Goal: Information Seeking & Learning: Find specific fact

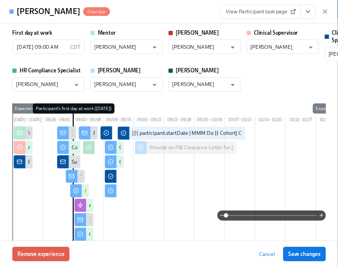
scroll to position [1273, 0]
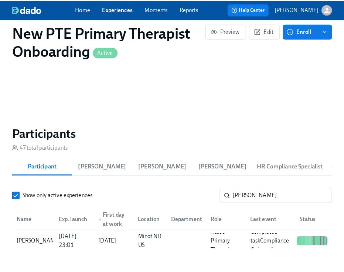
scroll to position [642, 0]
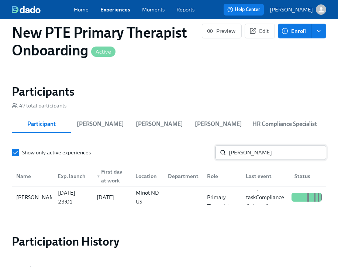
click at [281, 157] on input "[PERSON_NAME]" at bounding box center [277, 152] width 97 height 15
type input "c"
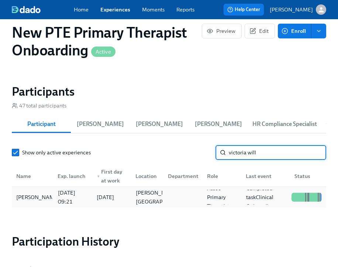
type input "victoria will"
click at [42, 208] on div "[PERSON_NAME] [DATE] 09:21 2025/09/08 [PERSON_NAME] OR [GEOGRAPHIC_DATA] Assoc …" at bounding box center [169, 197] width 315 height 21
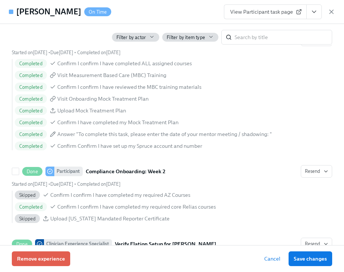
scroll to position [1420, 0]
